Goal: Task Accomplishment & Management: Use online tool/utility

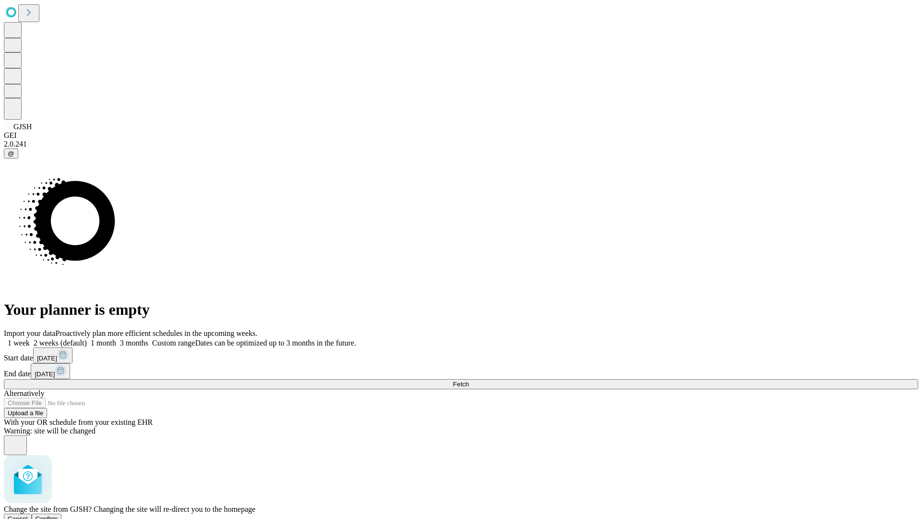
click at [58, 515] on span "Confirm" at bounding box center [47, 518] width 23 height 7
click at [87, 339] on label "2 weeks (default)" at bounding box center [58, 343] width 57 height 8
click at [469, 380] on span "Fetch" at bounding box center [461, 383] width 16 height 7
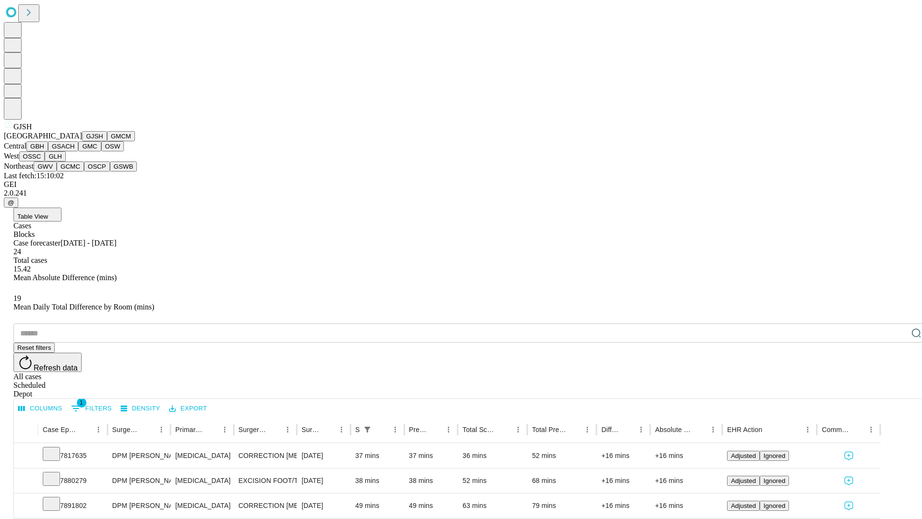
click at [107, 141] on button "GMCM" at bounding box center [121, 136] width 28 height 10
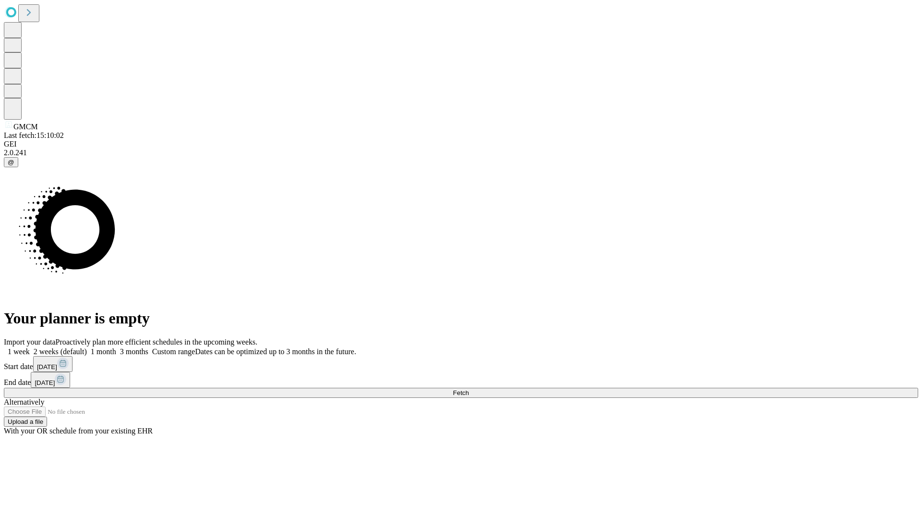
click at [87, 347] on label "2 weeks (default)" at bounding box center [58, 351] width 57 height 8
click at [469, 389] on span "Fetch" at bounding box center [461, 392] width 16 height 7
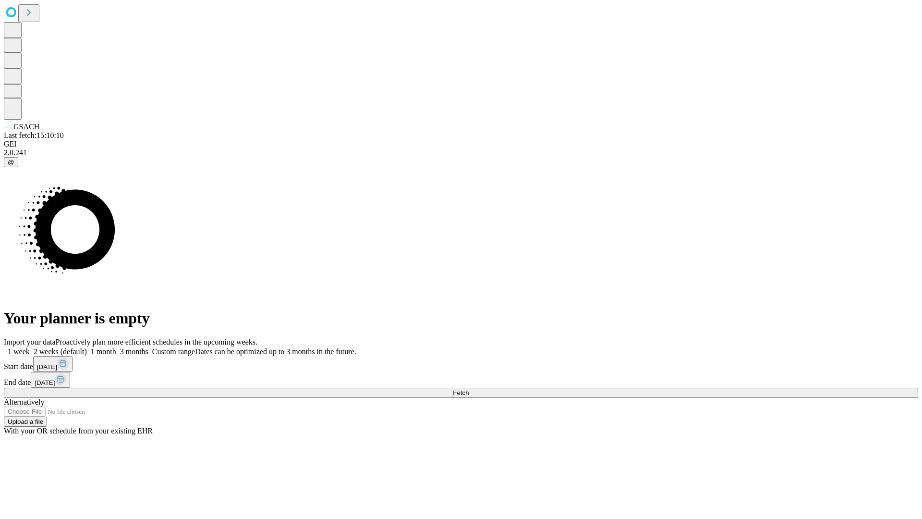
click at [469, 389] on span "Fetch" at bounding box center [461, 392] width 16 height 7
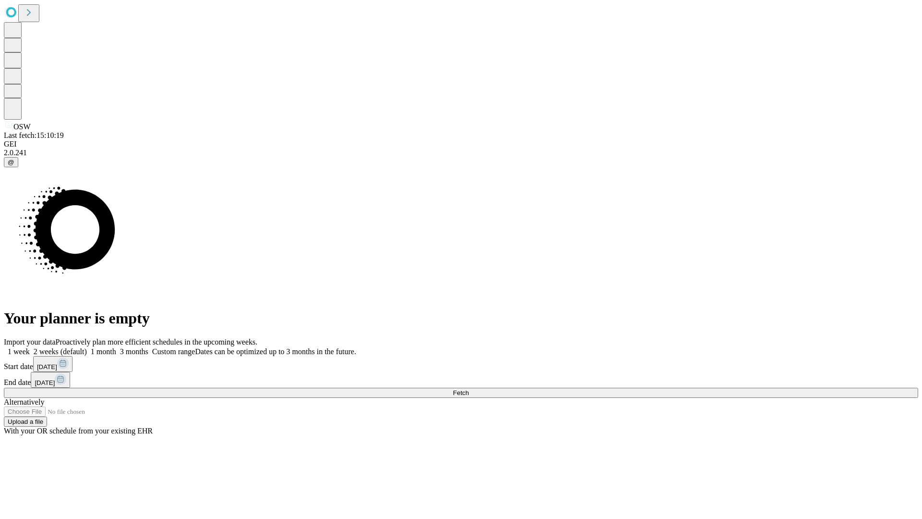
click at [87, 347] on label "2 weeks (default)" at bounding box center [58, 351] width 57 height 8
click at [469, 389] on span "Fetch" at bounding box center [461, 392] width 16 height 7
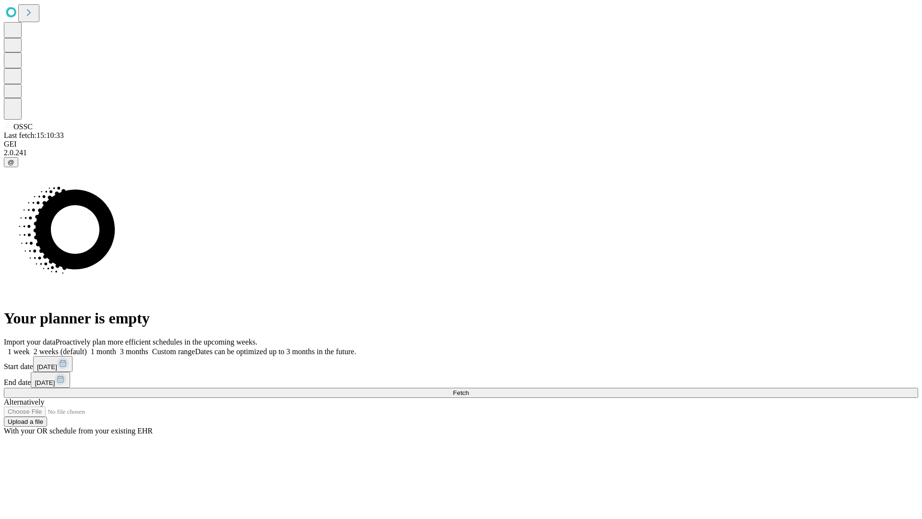
click at [87, 347] on label "2 weeks (default)" at bounding box center [58, 351] width 57 height 8
click at [469, 389] on span "Fetch" at bounding box center [461, 392] width 16 height 7
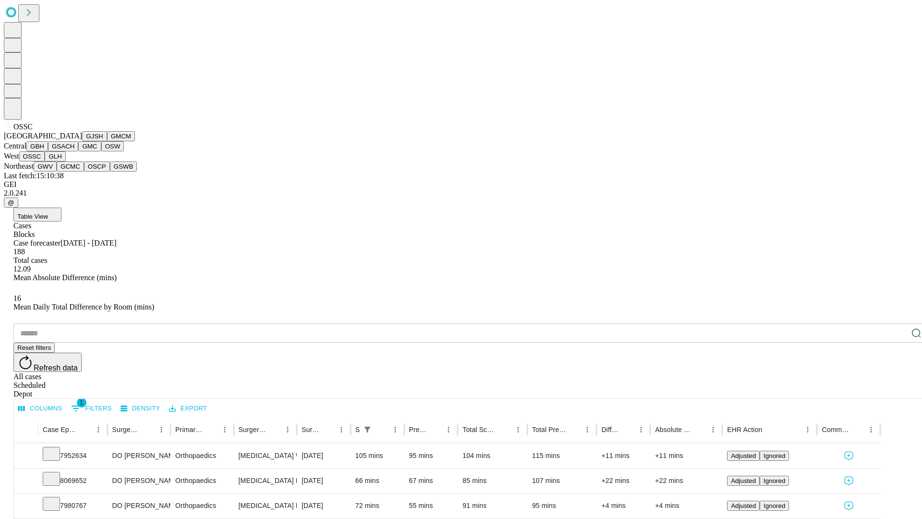
click at [65, 161] on button "GLH" at bounding box center [55, 156] width 21 height 10
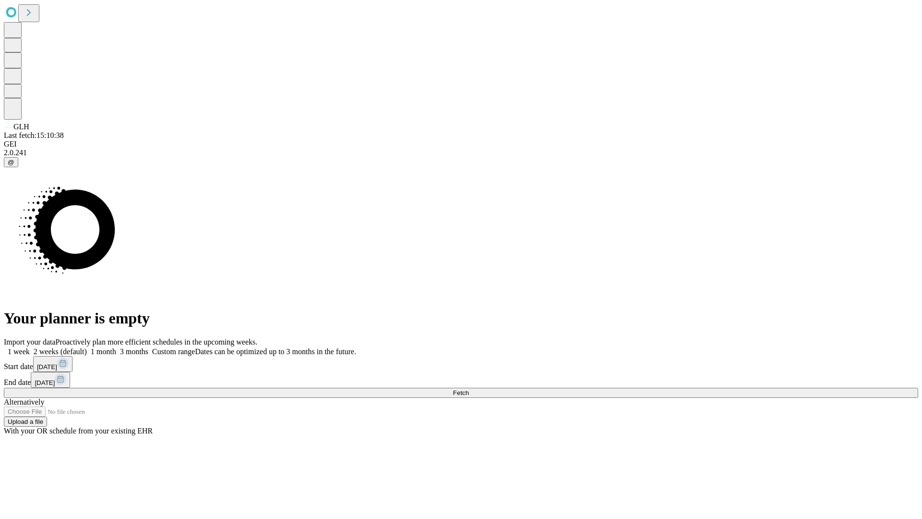
click at [87, 347] on label "2 weeks (default)" at bounding box center [58, 351] width 57 height 8
click at [469, 389] on span "Fetch" at bounding box center [461, 392] width 16 height 7
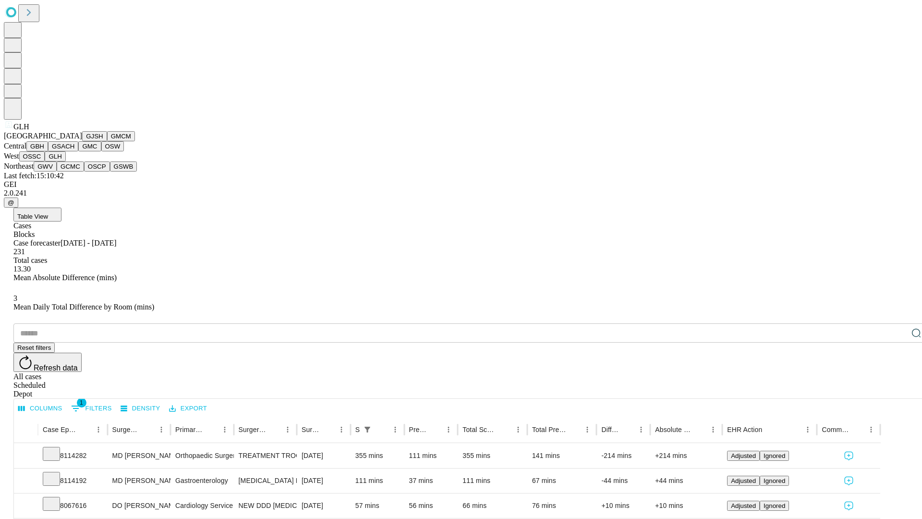
click at [57, 171] on button "GWV" at bounding box center [45, 166] width 23 height 10
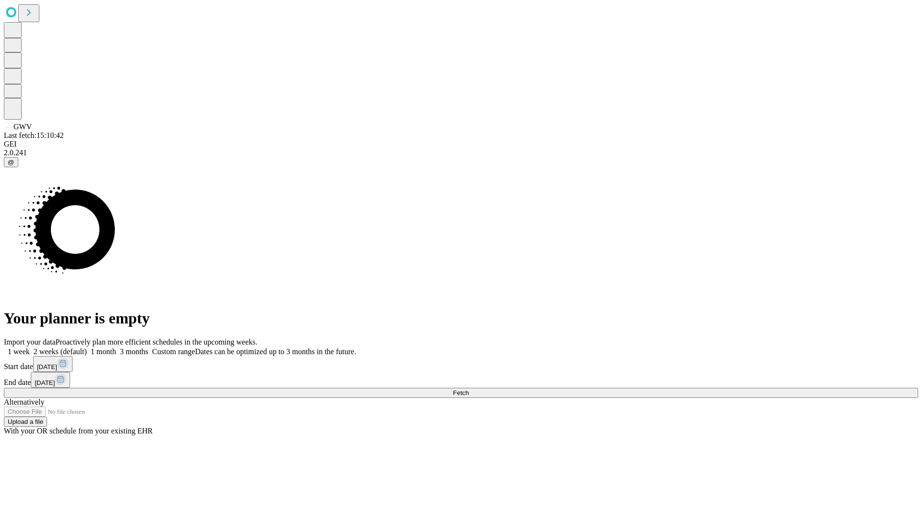
click at [469, 389] on span "Fetch" at bounding box center [461, 392] width 16 height 7
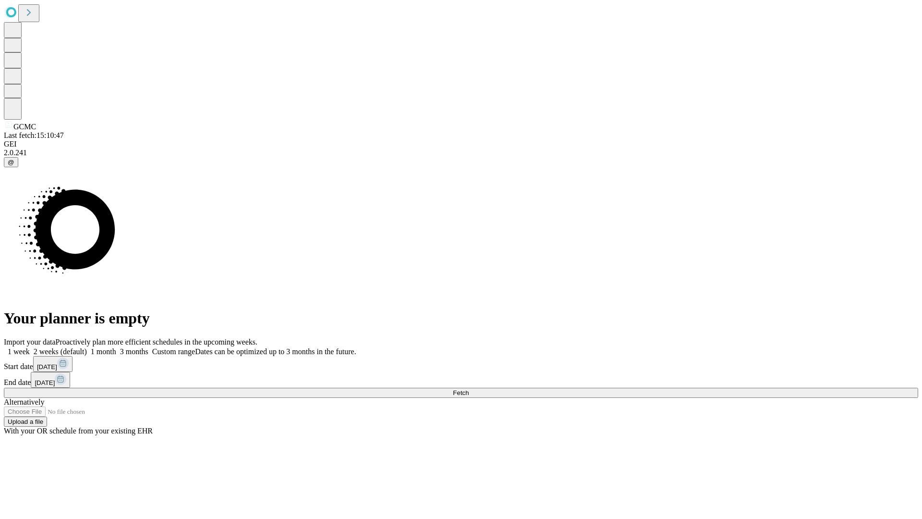
click at [87, 347] on label "2 weeks (default)" at bounding box center [58, 351] width 57 height 8
click at [469, 389] on span "Fetch" at bounding box center [461, 392] width 16 height 7
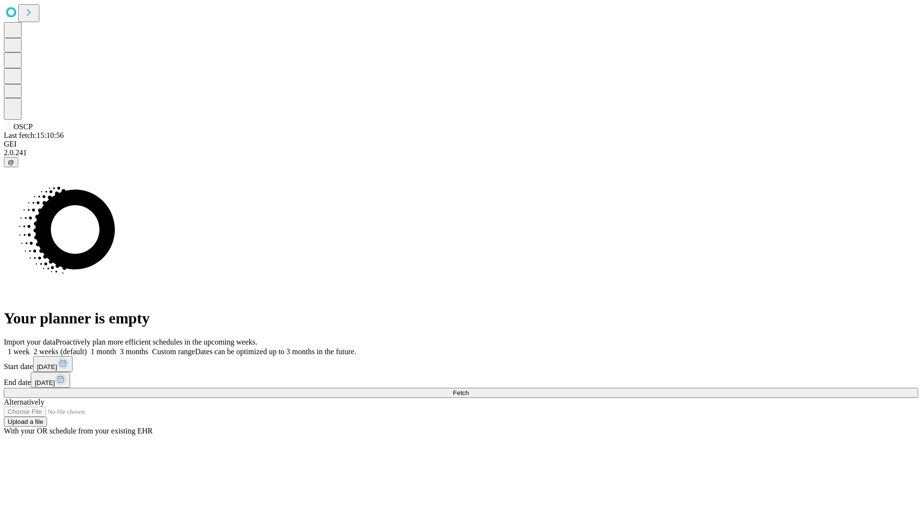
click at [87, 347] on label "2 weeks (default)" at bounding box center [58, 351] width 57 height 8
click at [469, 389] on span "Fetch" at bounding box center [461, 392] width 16 height 7
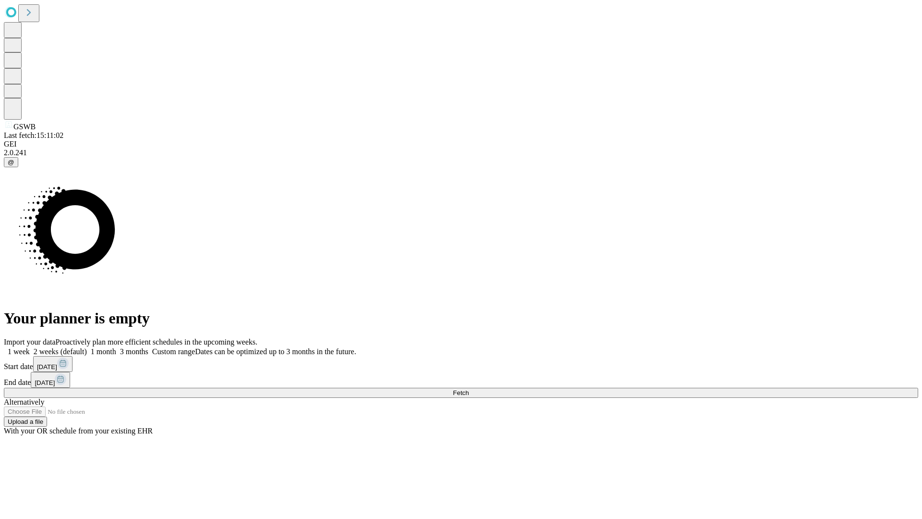
click at [87, 347] on label "2 weeks (default)" at bounding box center [58, 351] width 57 height 8
click at [469, 389] on span "Fetch" at bounding box center [461, 392] width 16 height 7
